Goal: Go to known website: Go to known website

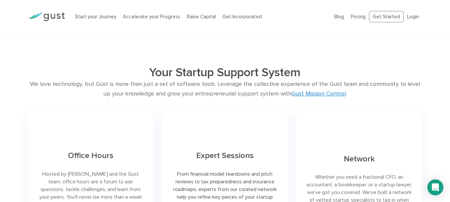
scroll to position [1299, 0]
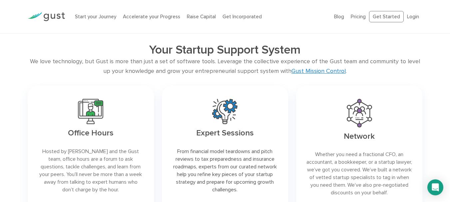
click at [46, 16] on img at bounding box center [46, 16] width 37 height 9
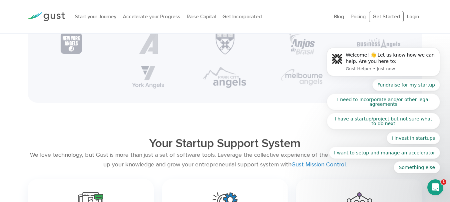
scroll to position [1066, 0]
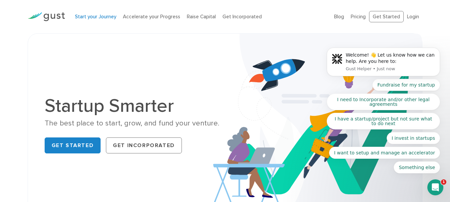
click at [93, 16] on link "Start your Journey" at bounding box center [95, 17] width 41 height 6
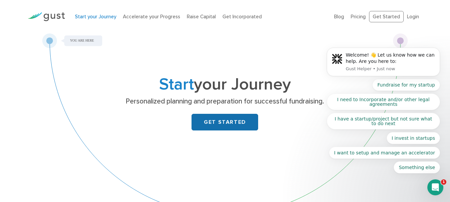
click at [242, 120] on link "GET STARTED" at bounding box center [225, 122] width 67 height 17
